Goal: Information Seeking & Learning: Learn about a topic

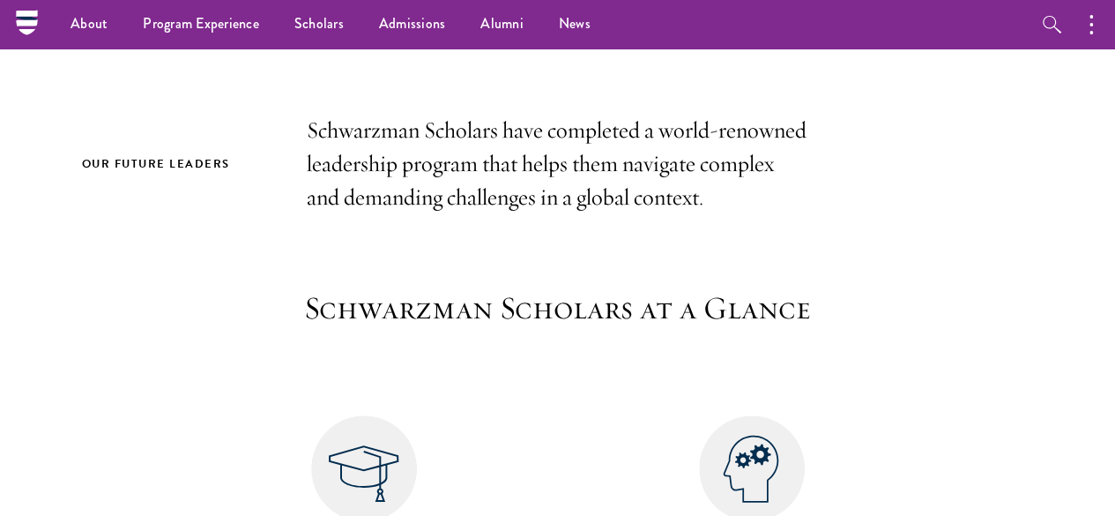
scroll to position [416, 0]
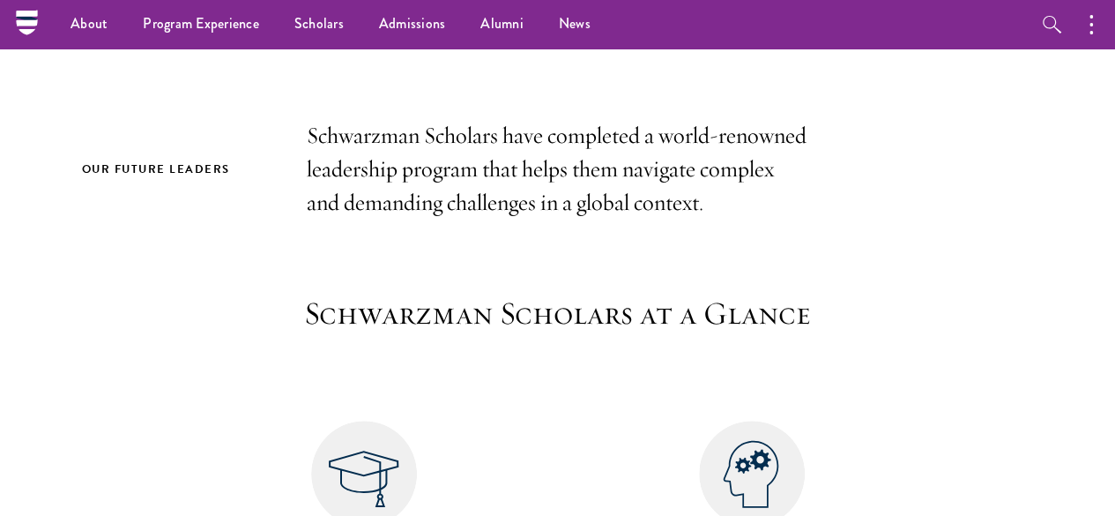
click at [368, 218] on p "Schwarzman Scholars have completed a world-renowned leadership program that hel…" at bounding box center [558, 169] width 503 height 101
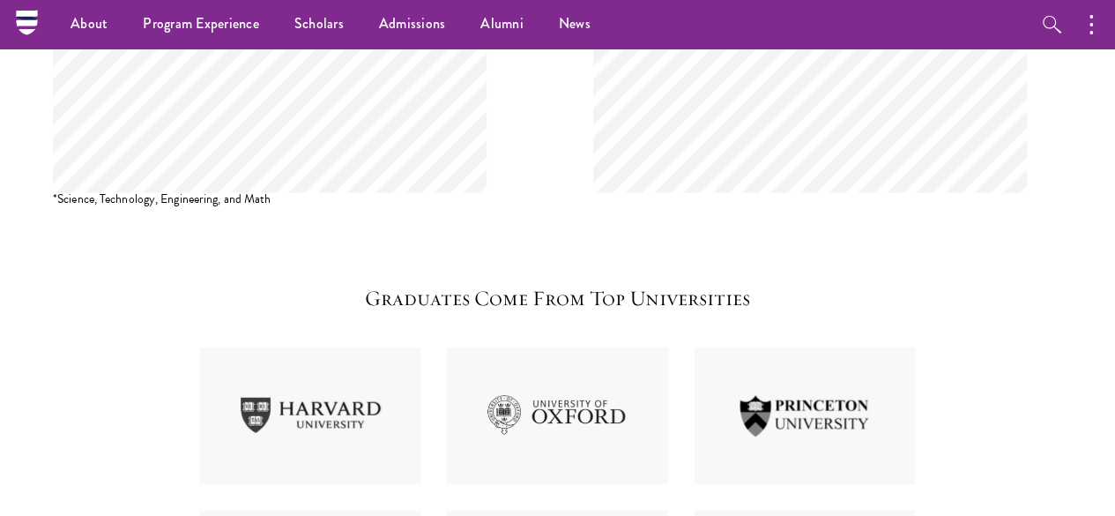
scroll to position [2100, 0]
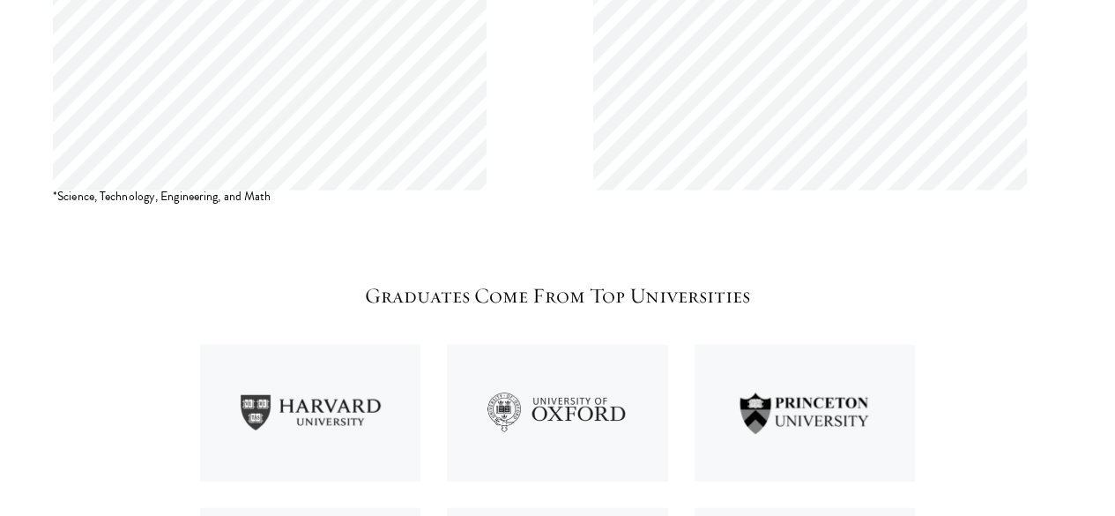
click at [789, 331] on img at bounding box center [805, 412] width 248 height 163
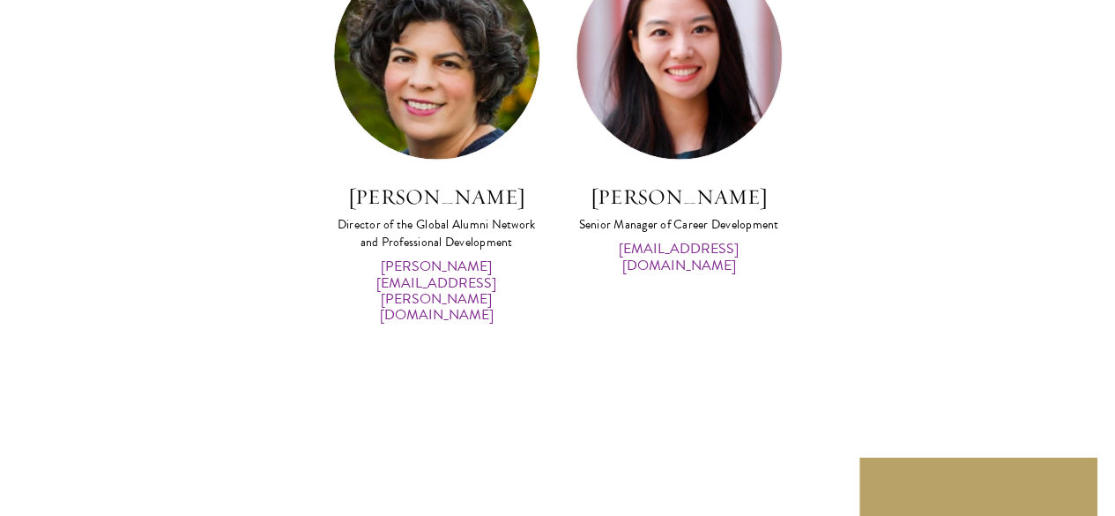
scroll to position [8691, 0]
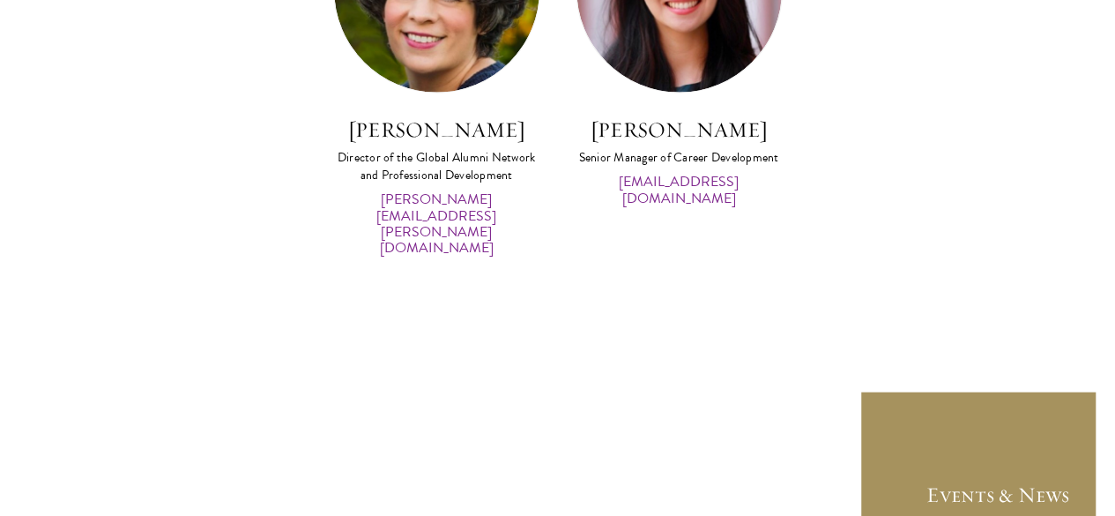
click at [1016, 391] on link "Events & News" at bounding box center [979, 510] width 238 height 238
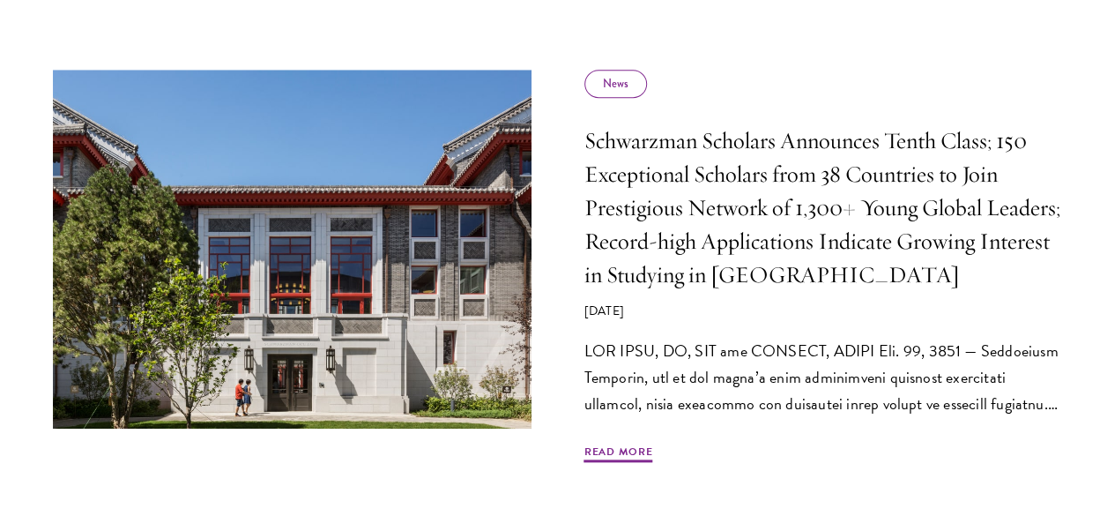
scroll to position [793, 0]
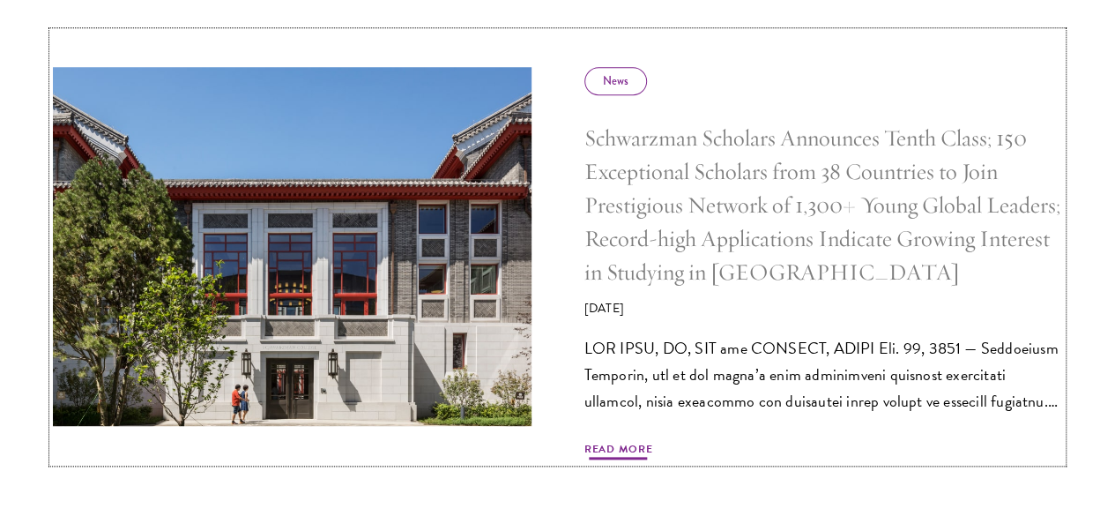
click at [942, 289] on h5 "Schwarzman Scholars Announces Tenth Class; 150 Exceptional Scholars from 38 Cou…" at bounding box center [823, 206] width 479 height 168
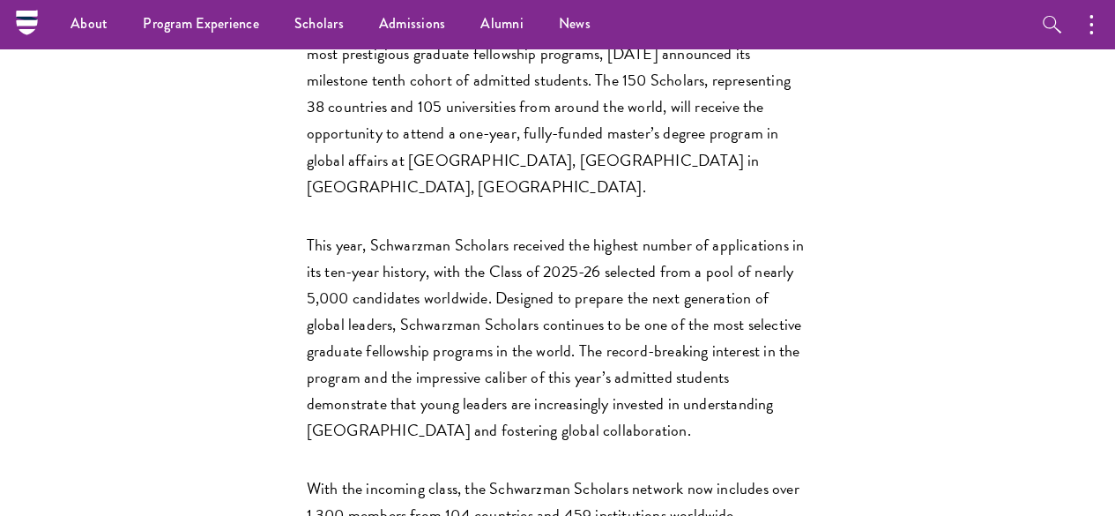
scroll to position [622, 0]
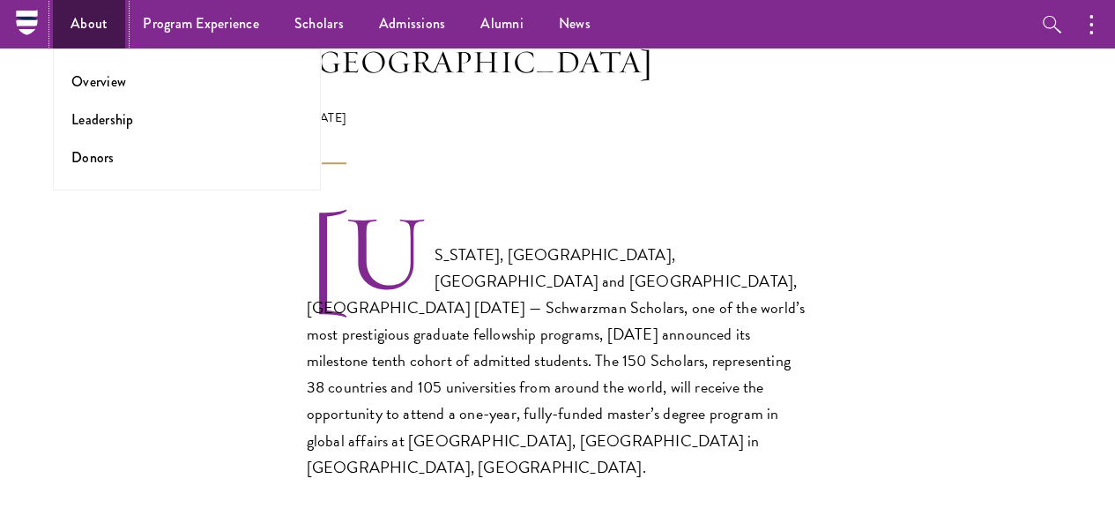
click at [81, 17] on link "About" at bounding box center [89, 24] width 72 height 48
